Goal: Task Accomplishment & Management: Manage account settings

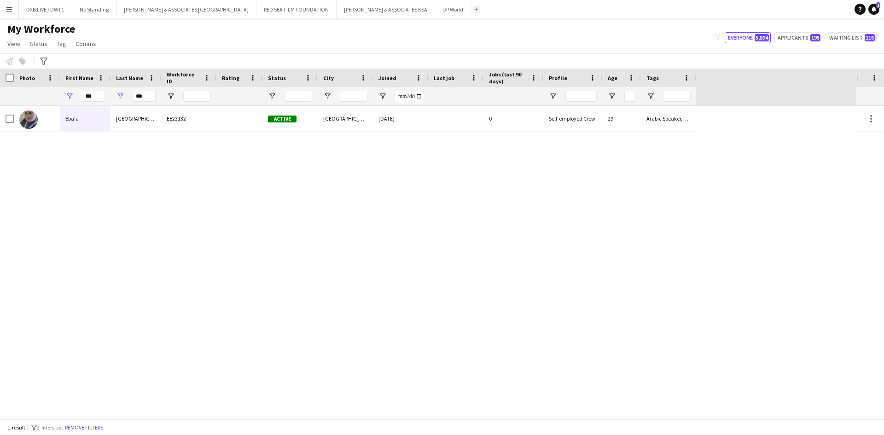
click at [441, 8] on app-icon "Add" at bounding box center [477, 9] width 4 height 4
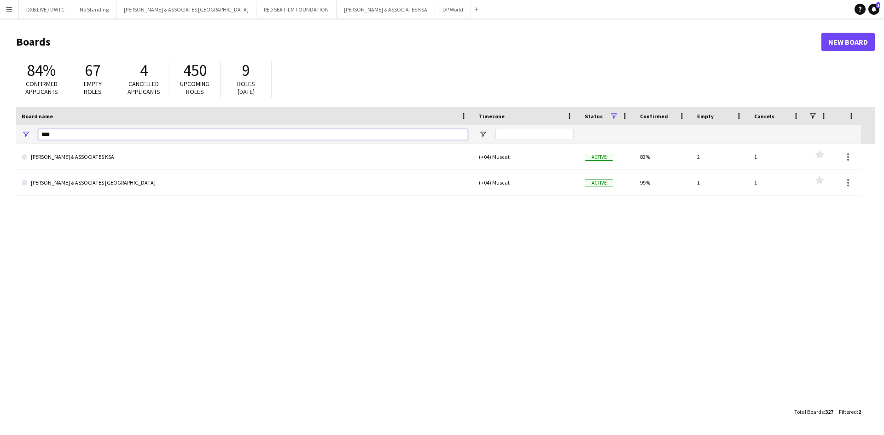
drag, startPoint x: 316, startPoint y: 134, endPoint x: 22, endPoint y: 137, distance: 294.6
click at [22, 137] on div "****" at bounding box center [244, 134] width 457 height 18
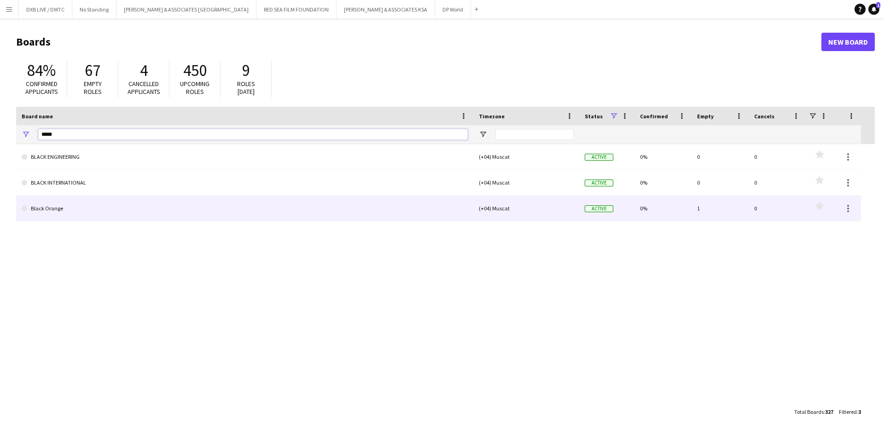
type input "*****"
click at [38, 216] on link "Black Orange" at bounding box center [245, 209] width 446 height 26
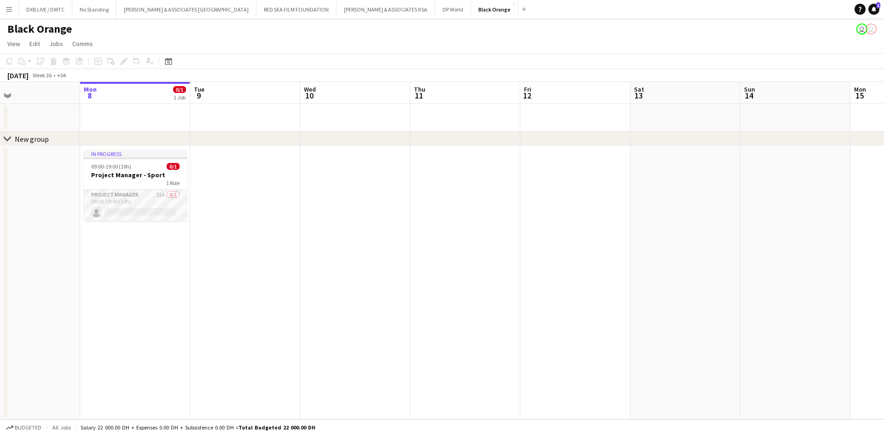
scroll to position [0, 249]
click at [147, 202] on app-card-role "Project Manager 21A 0/1 09:00-19:00 (10h) single-neutral-actions" at bounding box center [135, 205] width 103 height 31
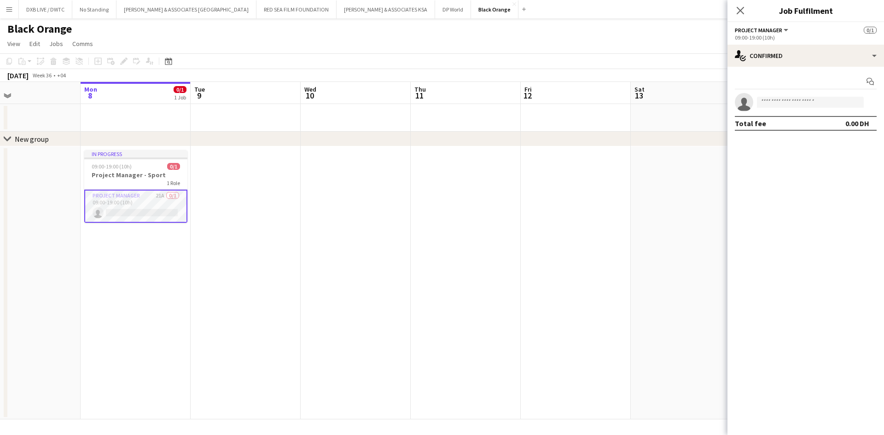
click at [441, 37] on div "09:00-19:00 (10h)" at bounding box center [806, 37] width 142 height 7
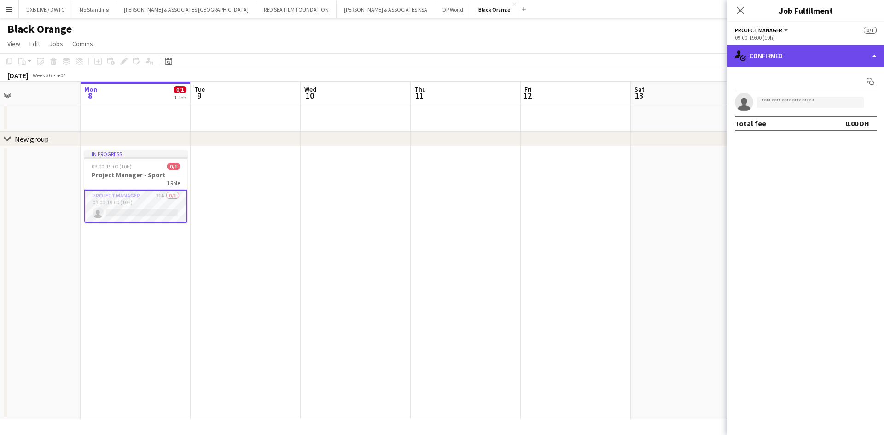
click at [441, 55] on div "single-neutral-actions-check-2 Confirmed" at bounding box center [805, 56] width 157 height 22
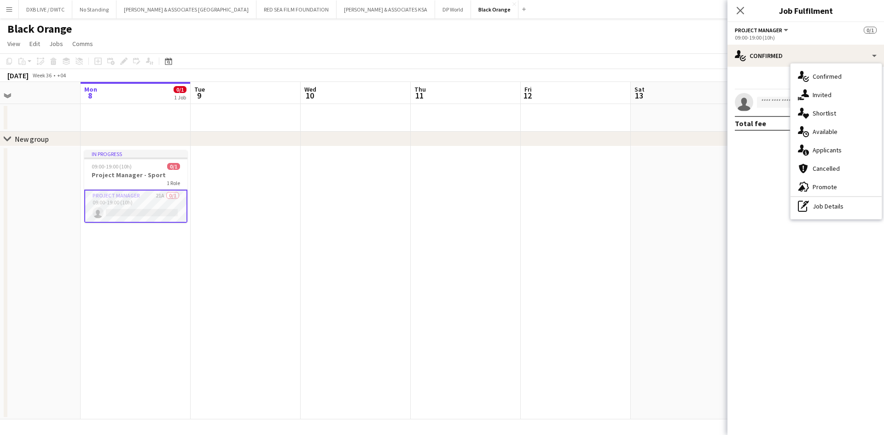
click at [441, 145] on div "single-neutral-actions-information Applicants" at bounding box center [835, 150] width 91 height 18
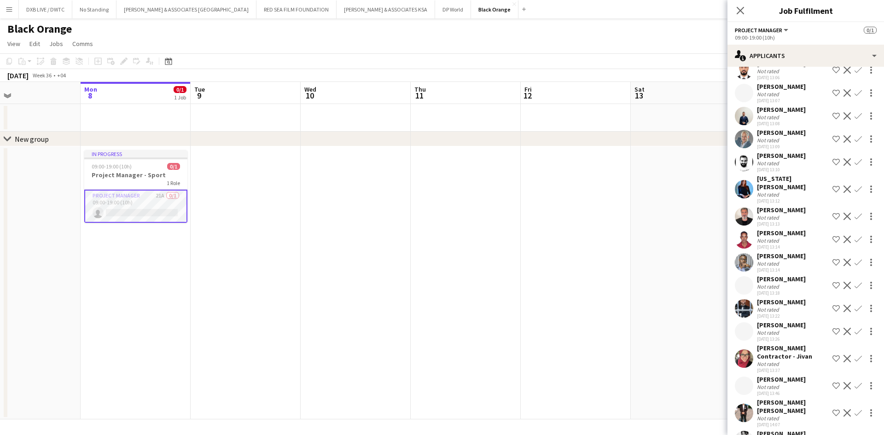
scroll to position [0, 0]
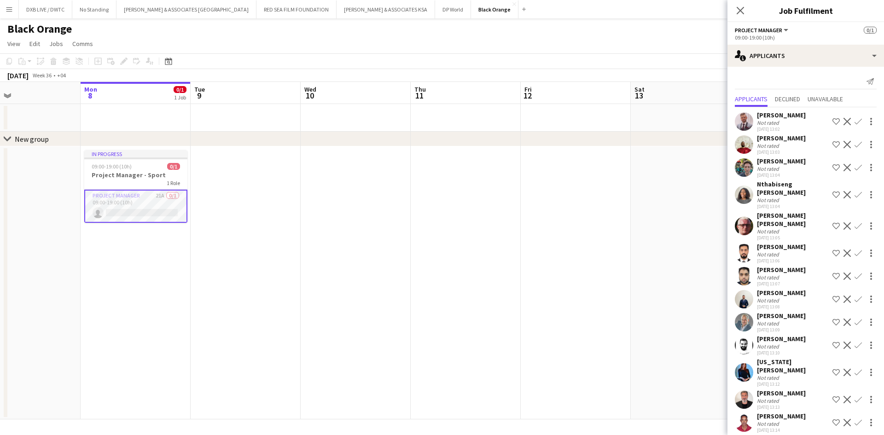
click at [441, 121] on div "Not rated" at bounding box center [769, 122] width 24 height 7
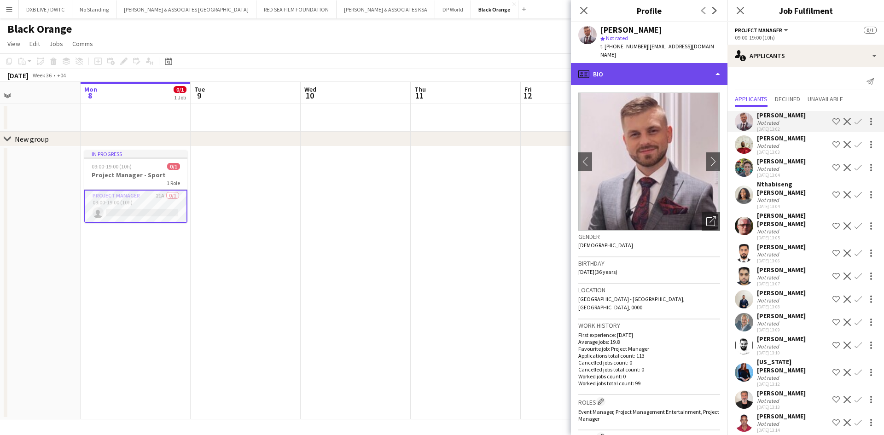
click at [441, 67] on div "profile Bio" at bounding box center [649, 74] width 157 height 22
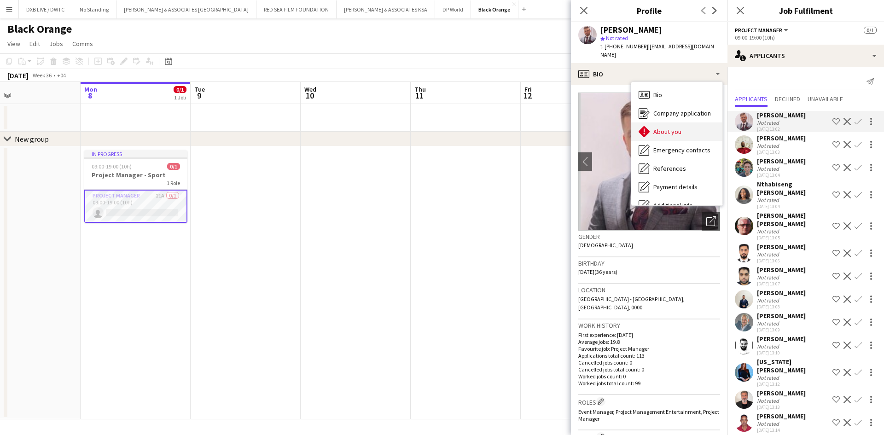
click at [441, 124] on div "About you About you" at bounding box center [676, 131] width 91 height 18
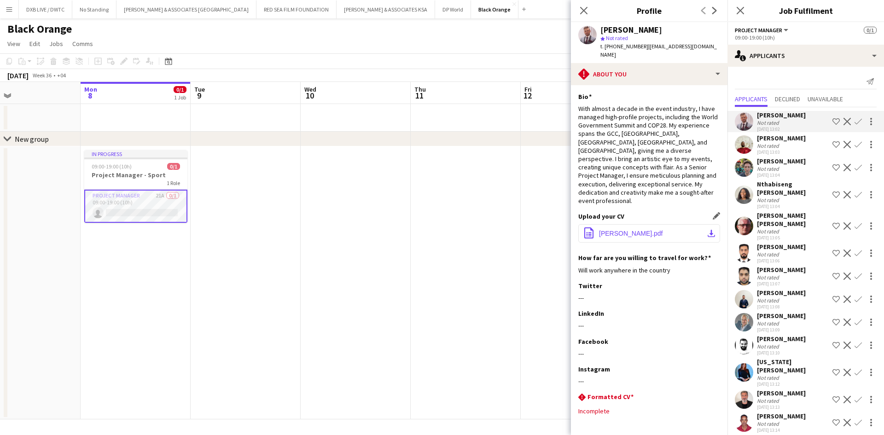
click at [441, 230] on span "[PERSON_NAME].pdf" at bounding box center [631, 233] width 64 height 7
click at [140, 194] on app-card-role "Project Manager 21A 0/1 09:00-19:00 (10h) single-neutral-actions" at bounding box center [135, 206] width 103 height 33
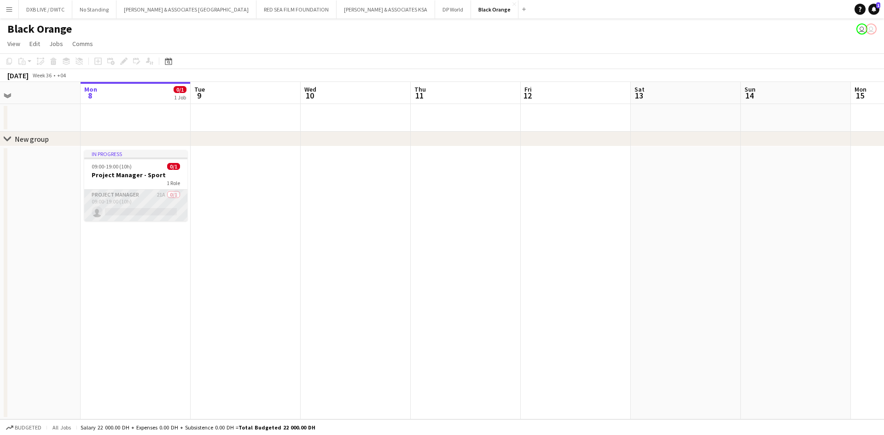
click at [140, 194] on app-card-role "Project Manager 21A 0/1 09:00-19:00 (10h) single-neutral-actions" at bounding box center [135, 205] width 103 height 31
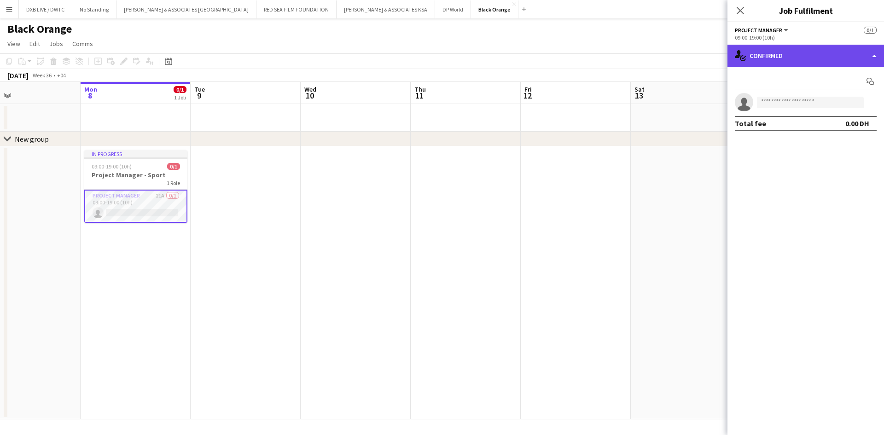
click at [441, 60] on div "single-neutral-actions-check-2 Confirmed" at bounding box center [805, 56] width 157 height 22
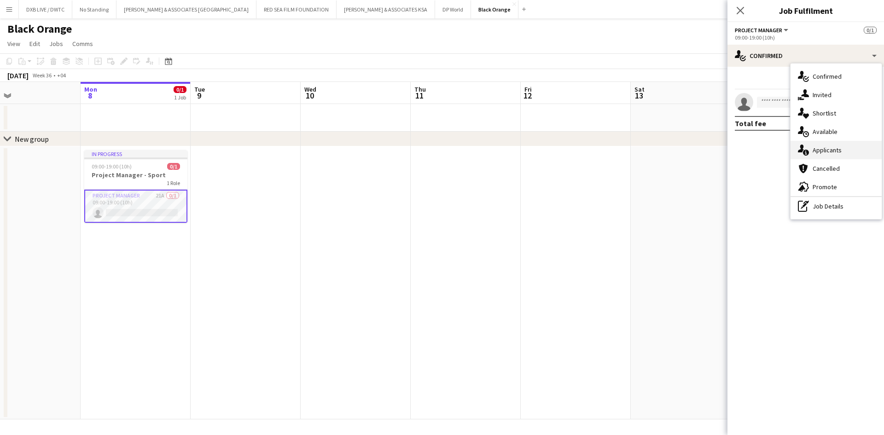
click at [441, 146] on div "single-neutral-actions-information Applicants" at bounding box center [835, 150] width 91 height 18
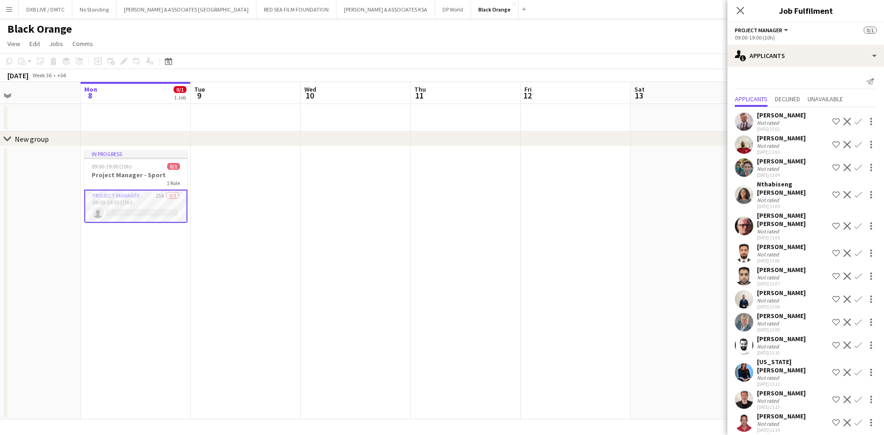
click at [441, 200] on div "Not rated" at bounding box center [793, 200] width 72 height 7
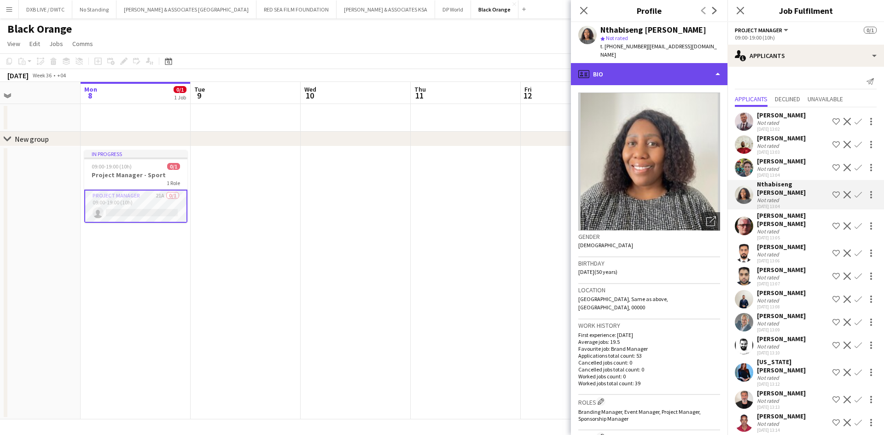
click at [441, 70] on div "profile Bio" at bounding box center [649, 74] width 157 height 22
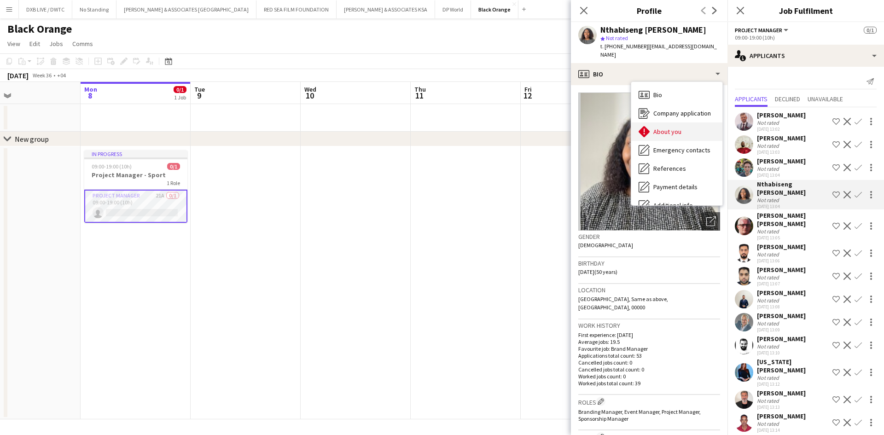
click at [441, 128] on div "About you About you" at bounding box center [676, 131] width 91 height 18
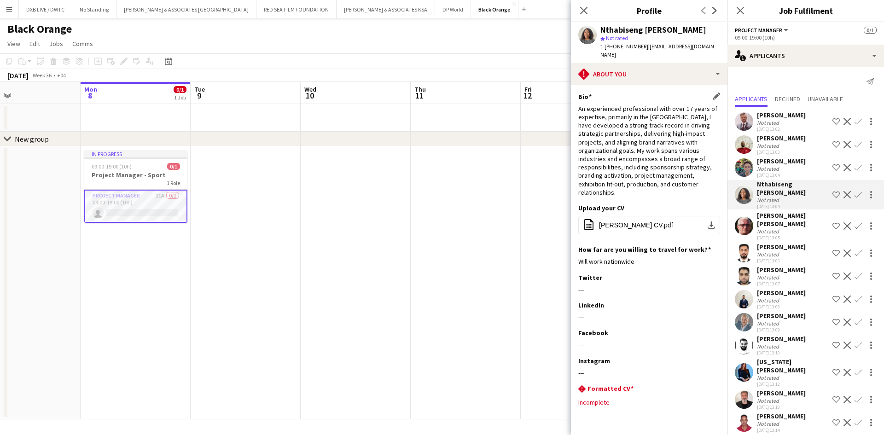
click at [441, 153] on div "An experienced professional with over 17 years of expertise, primarily in the […" at bounding box center [649, 150] width 142 height 92
click at [441, 220] on button "office-file-sheet [PERSON_NAME] CV.pdf download-bottom" at bounding box center [649, 225] width 142 height 18
click at [139, 192] on app-card-role "Project Manager 21A 0/1 09:00-19:00 (10h) single-neutral-actions" at bounding box center [135, 206] width 103 height 33
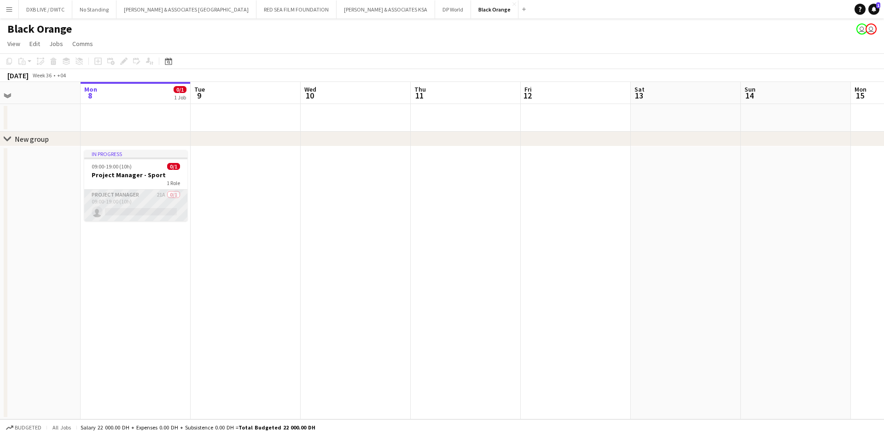
click at [139, 192] on app-card-role "Project Manager 21A 0/1 09:00-19:00 (10h) single-neutral-actions" at bounding box center [135, 205] width 103 height 31
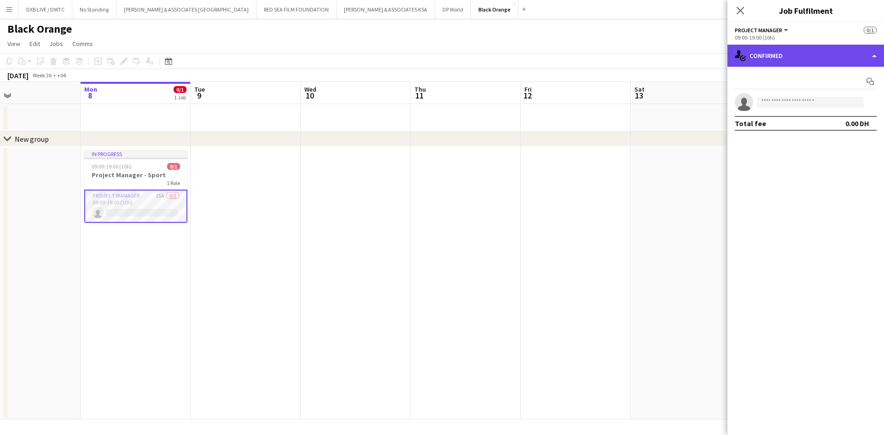
click at [441, 46] on div "single-neutral-actions-check-2 Confirmed" at bounding box center [805, 56] width 157 height 22
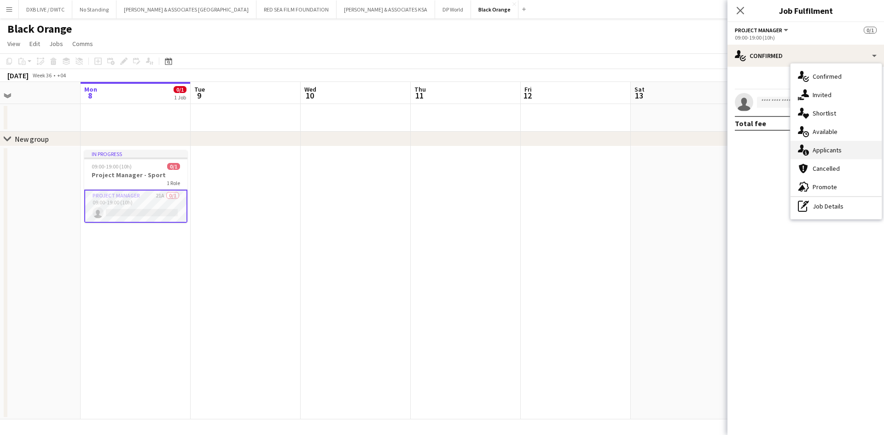
click at [441, 150] on icon at bounding box center [806, 153] width 6 height 6
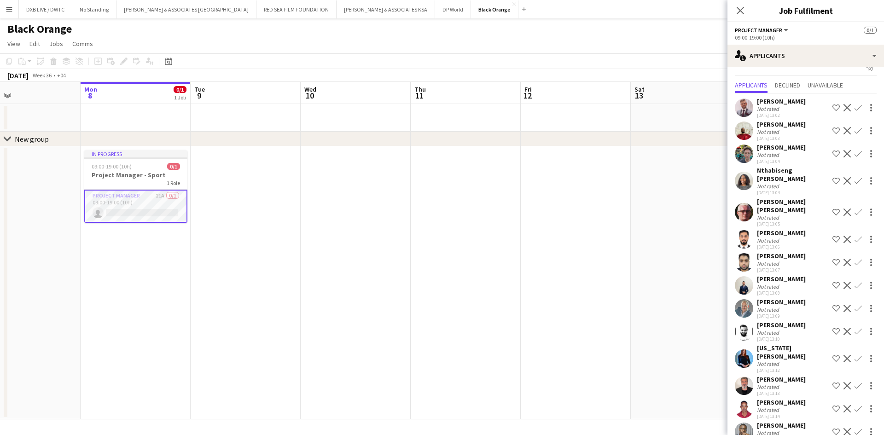
scroll to position [14, 0]
click at [441, 390] on div "[DATE] 13:13" at bounding box center [781, 393] width 49 height 6
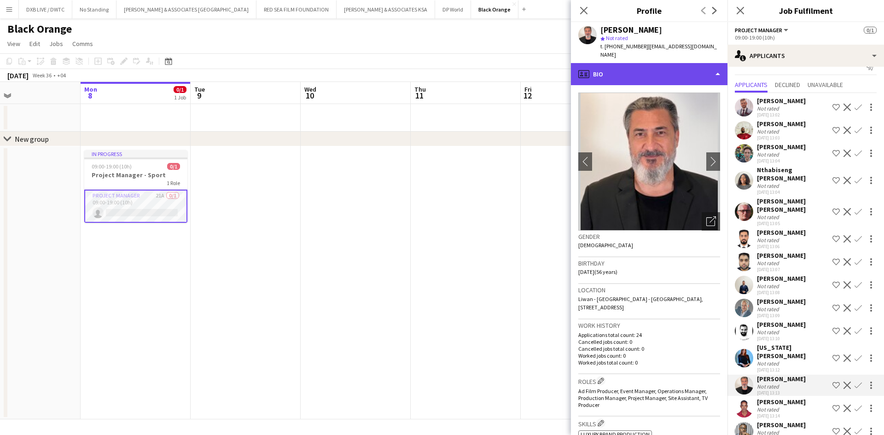
click at [441, 74] on div "profile Bio" at bounding box center [649, 74] width 157 height 22
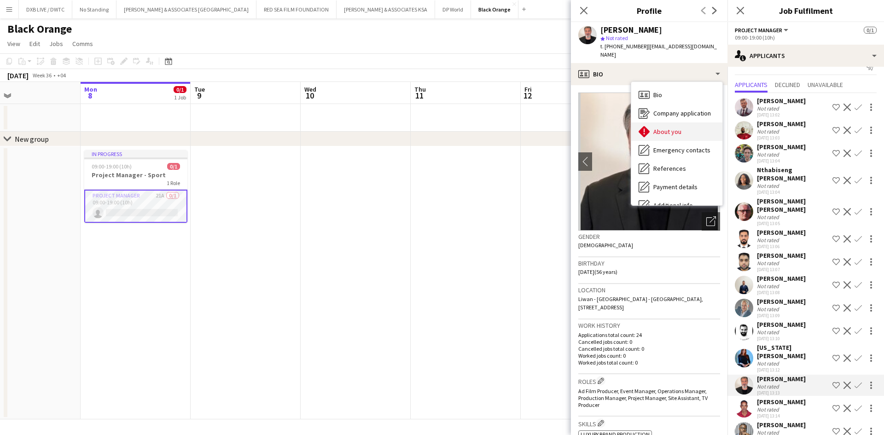
click at [441, 128] on span "About you" at bounding box center [667, 132] width 28 height 8
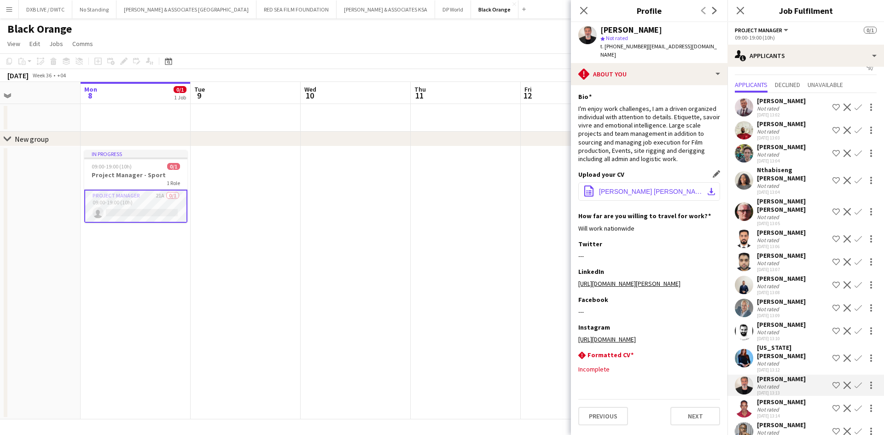
click at [441, 188] on span "[PERSON_NAME] [PERSON_NAME] 2025.pdf" at bounding box center [651, 191] width 104 height 7
click at [119, 197] on app-card-role "Project Manager 21A 0/1 09:00-19:00 (10h) single-neutral-actions" at bounding box center [135, 206] width 103 height 33
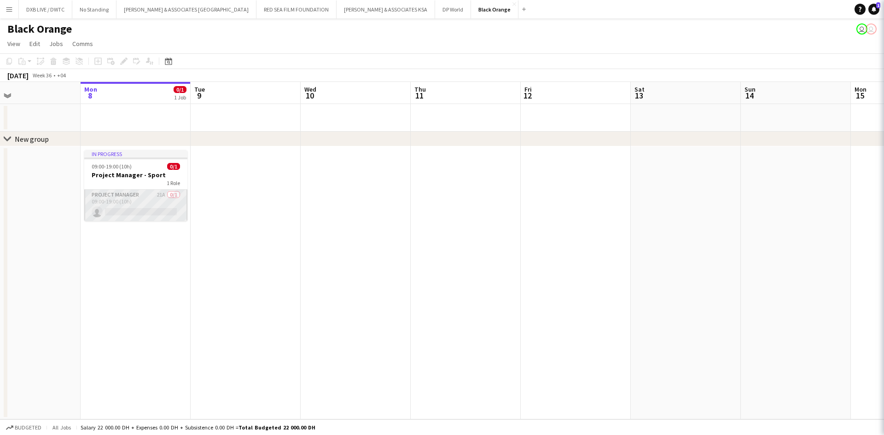
scroll to position [0, 0]
click at [163, 209] on app-card-role "Project Manager 21A 0/1 09:00-19:00 (10h) single-neutral-actions" at bounding box center [135, 205] width 103 height 31
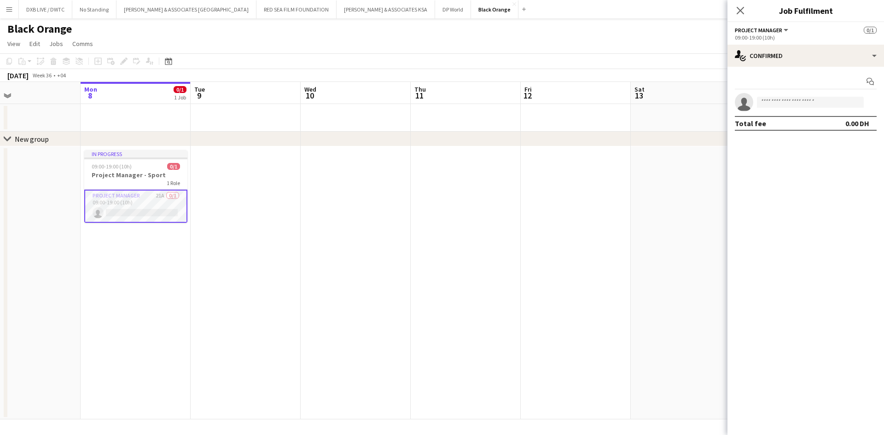
click at [163, 209] on app-card-role "Project Manager 21A 0/1 09:00-19:00 (10h) single-neutral-actions" at bounding box center [135, 206] width 103 height 33
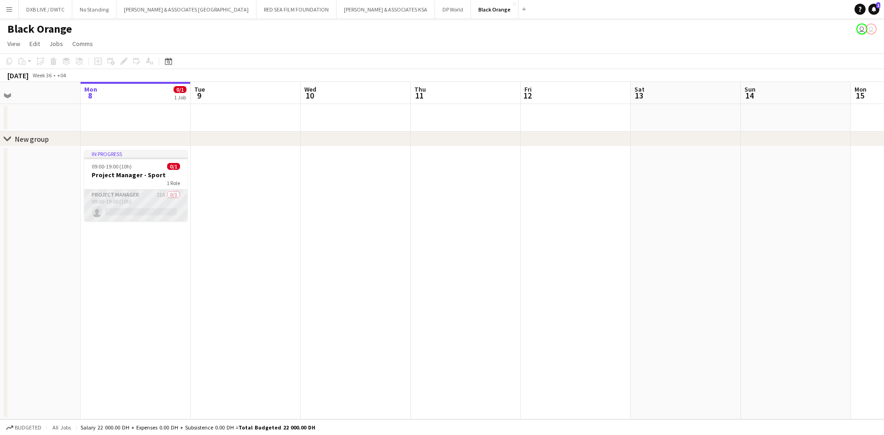
click at [163, 209] on app-card-role "Project Manager 21A 0/1 09:00-19:00 (10h) single-neutral-actions" at bounding box center [135, 205] width 103 height 31
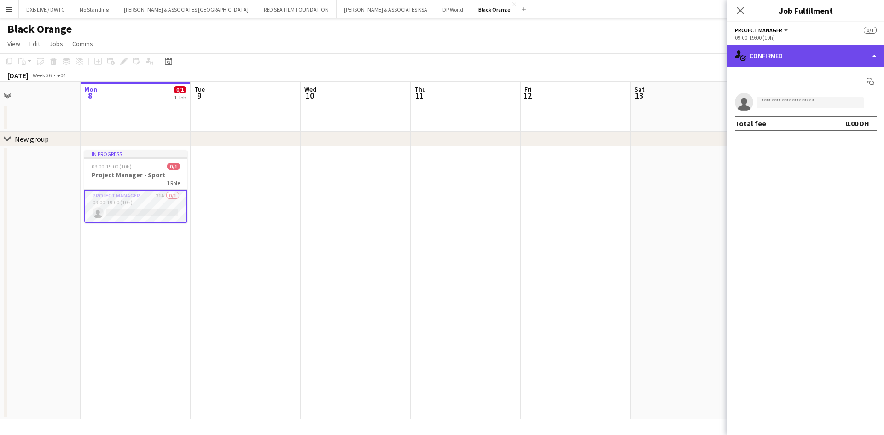
click at [441, 61] on div "single-neutral-actions-check-2 Confirmed" at bounding box center [805, 56] width 157 height 22
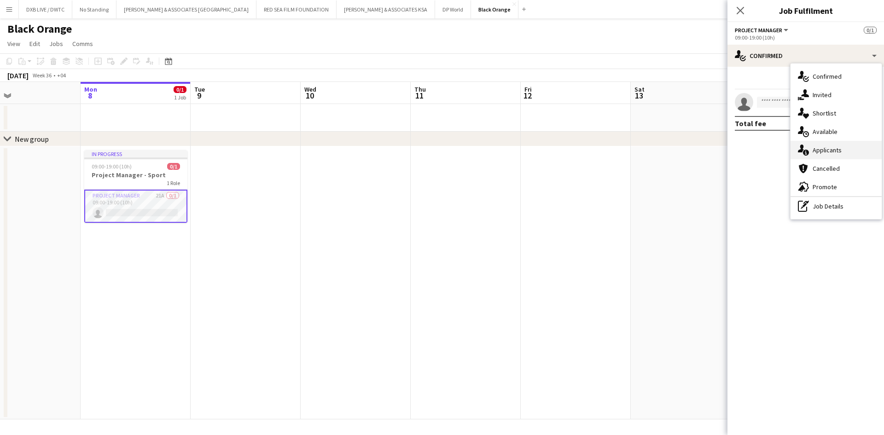
click at [441, 142] on div "single-neutral-actions-information Applicants" at bounding box center [835, 150] width 91 height 18
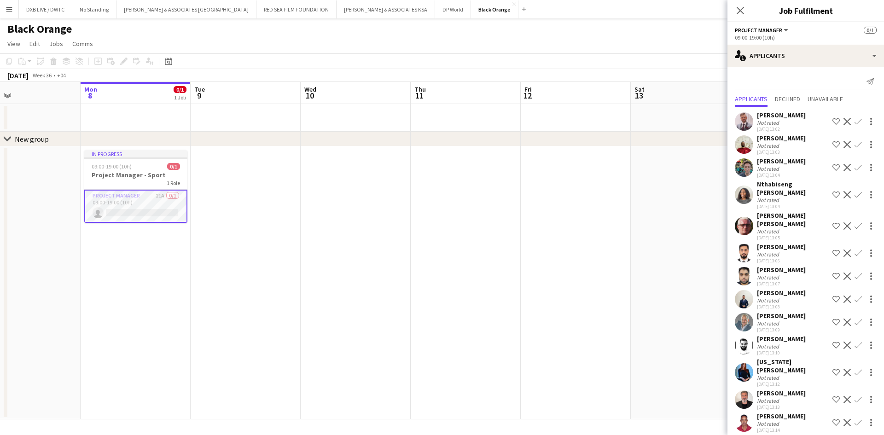
click at [441, 157] on div "[PERSON_NAME]" at bounding box center [781, 161] width 49 height 8
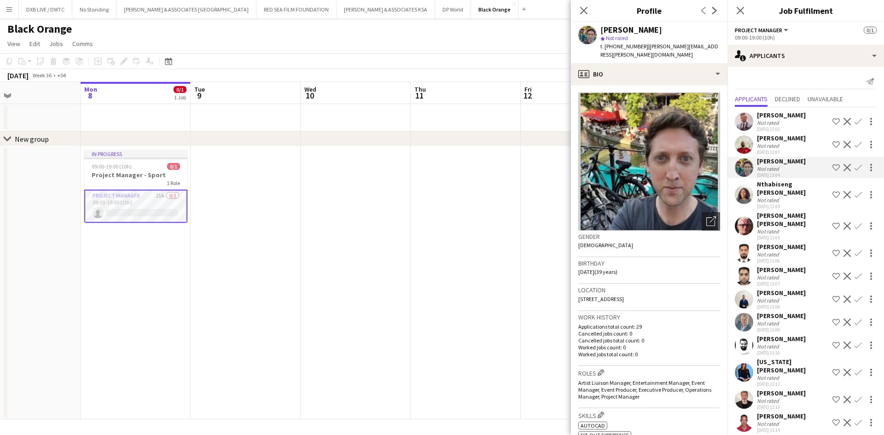
click at [441, 182] on div "Nthabiseng [PERSON_NAME]" at bounding box center [793, 188] width 72 height 17
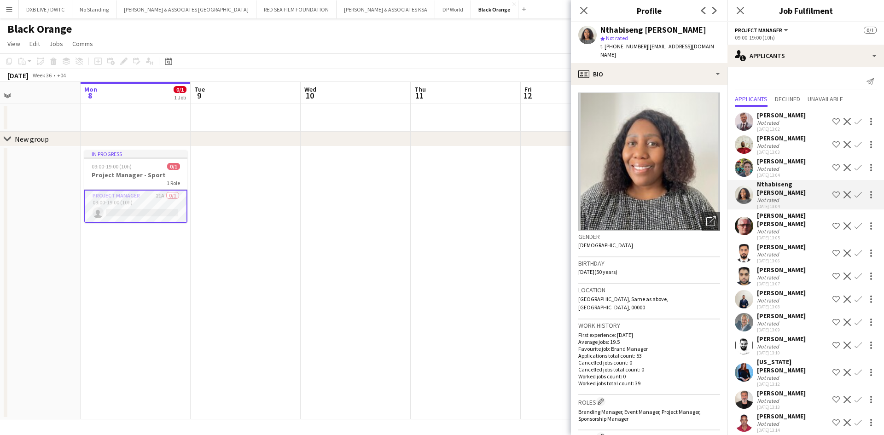
click at [441, 213] on div "[PERSON_NAME] [PERSON_NAME]" at bounding box center [793, 219] width 72 height 17
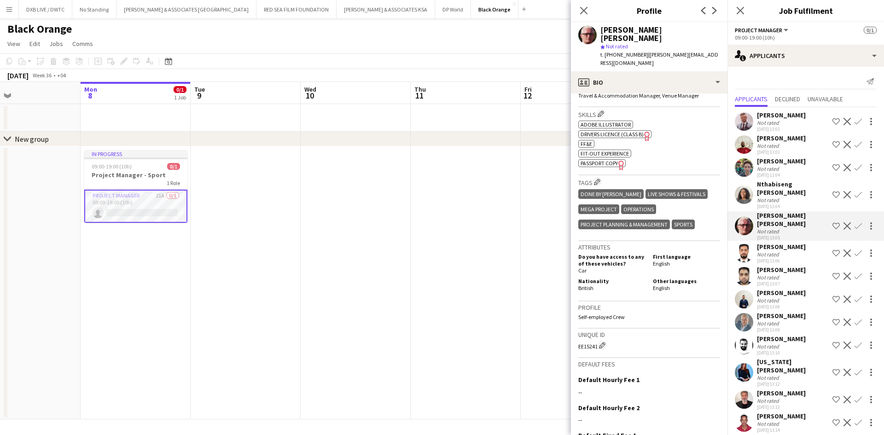
scroll to position [330, 0]
click at [441, 251] on div "Not rated" at bounding box center [769, 254] width 24 height 7
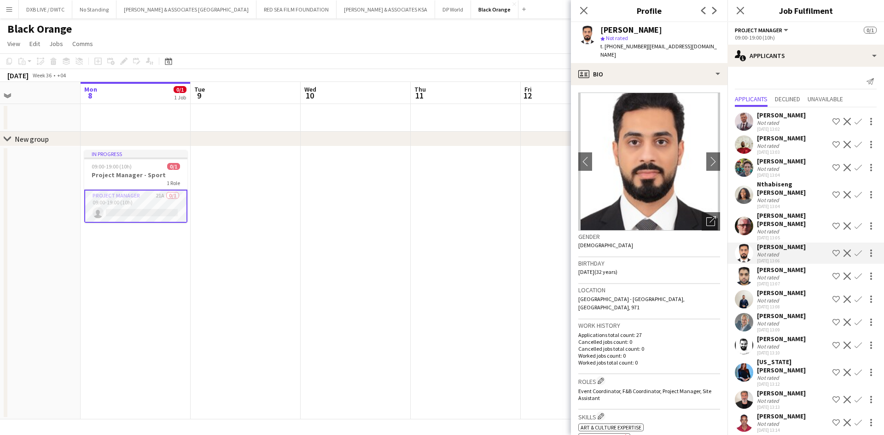
click at [441, 274] on div "Not rated" at bounding box center [769, 277] width 24 height 7
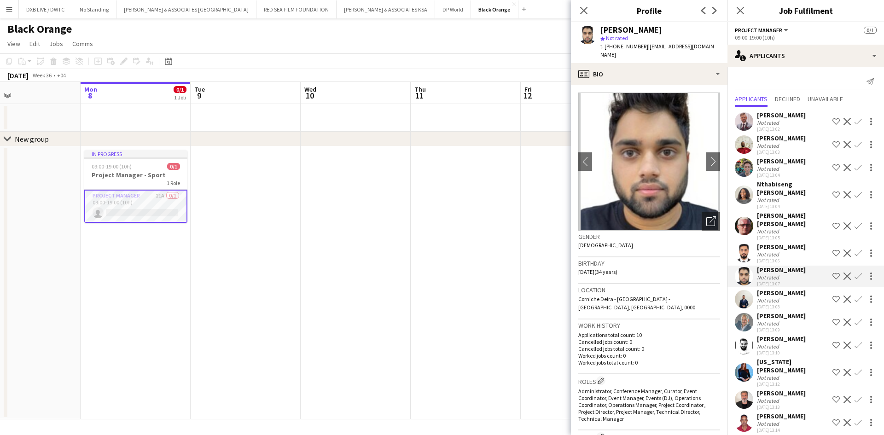
click at [441, 297] on div "Not rated" at bounding box center [781, 300] width 49 height 7
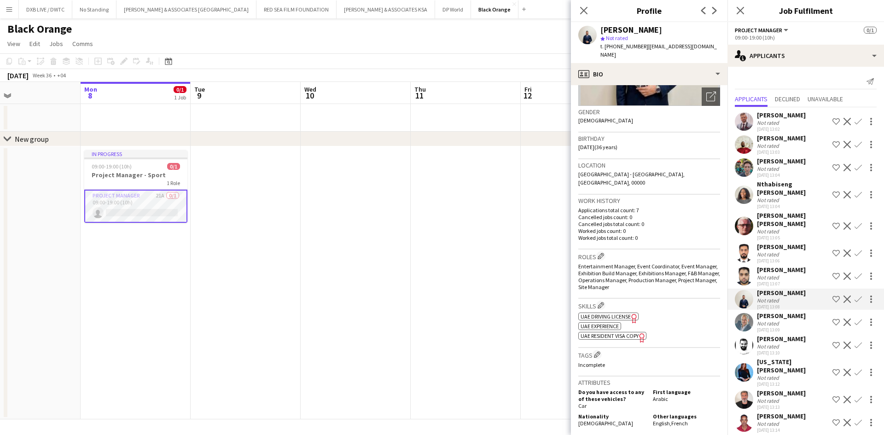
scroll to position [125, 0]
click at [441, 312] on div "[PERSON_NAME]" at bounding box center [781, 316] width 49 height 8
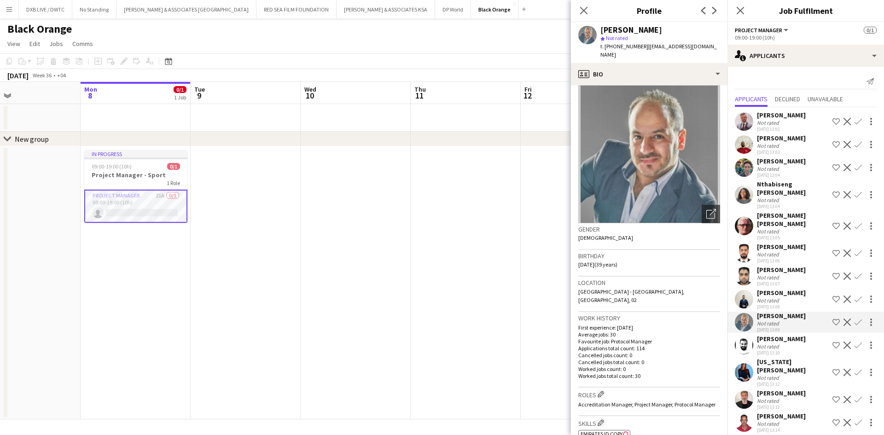
scroll to position [0, 0]
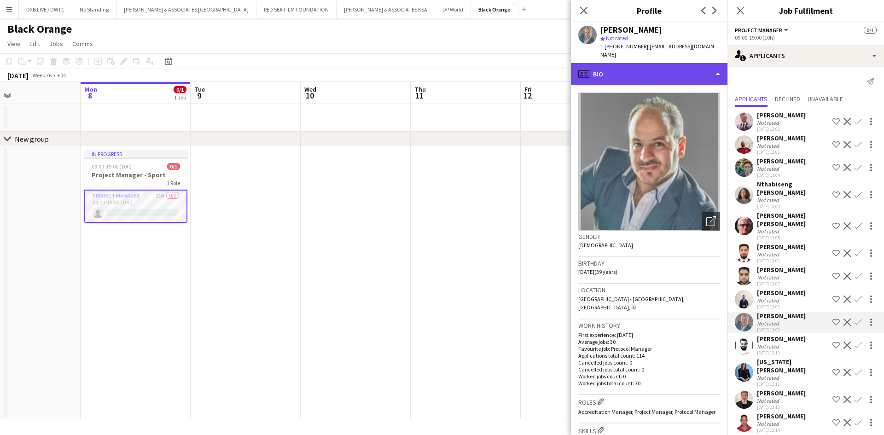
click at [441, 76] on div "profile Bio" at bounding box center [649, 74] width 157 height 22
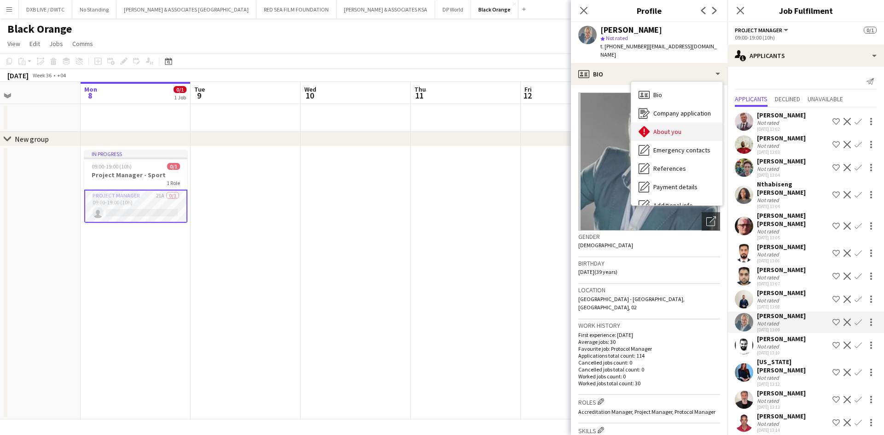
click at [441, 128] on span "About you" at bounding box center [667, 132] width 28 height 8
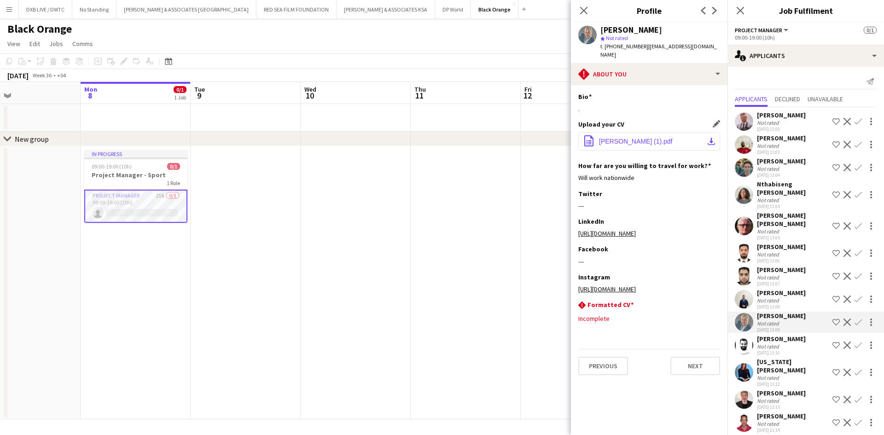
click at [441, 138] on span "[PERSON_NAME] (1).pdf" at bounding box center [636, 141] width 74 height 7
click at [441, 121] on div "Not rated" at bounding box center [781, 122] width 49 height 7
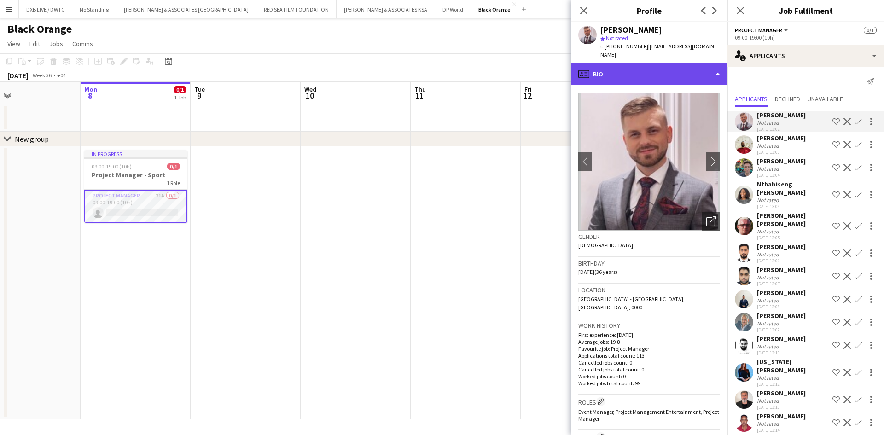
click at [441, 64] on div "profile Bio" at bounding box center [649, 74] width 157 height 22
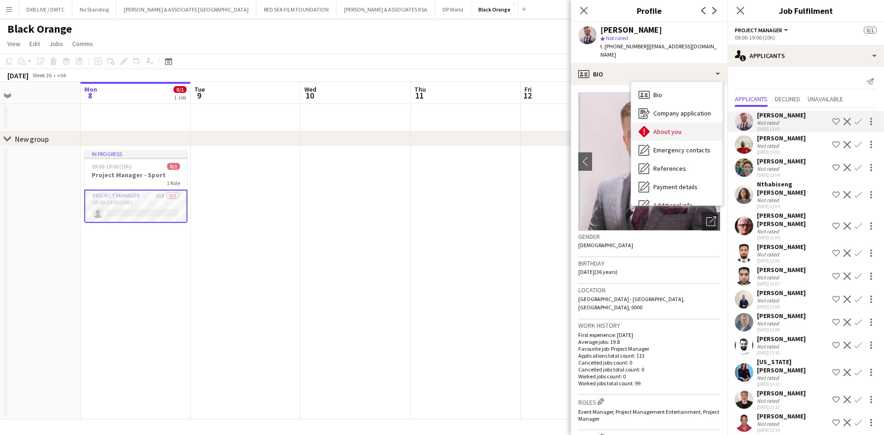
click at [441, 128] on span "About you" at bounding box center [667, 132] width 28 height 8
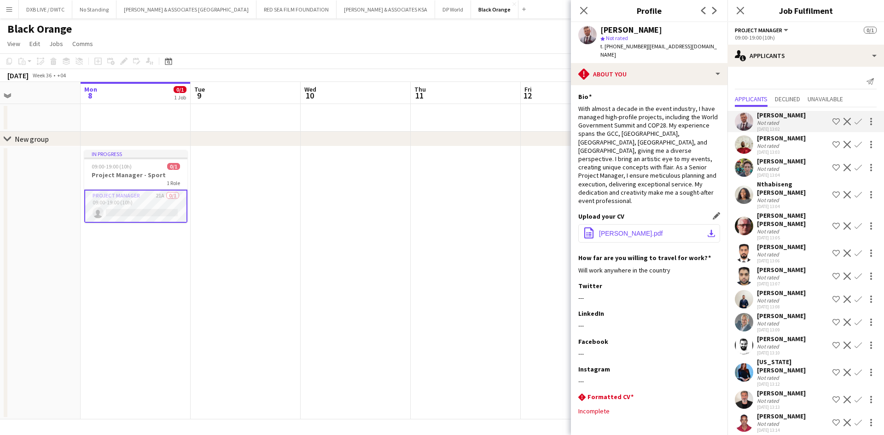
click at [441, 230] on span "[PERSON_NAME].pdf" at bounding box center [631, 233] width 64 height 7
